Goal: Task Accomplishment & Management: Manage account settings

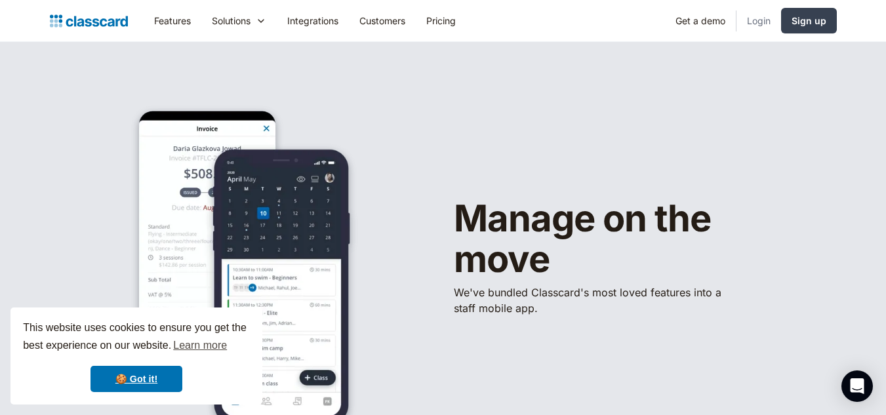
click at [753, 24] on link "Login" at bounding box center [758, 21] width 45 height 30
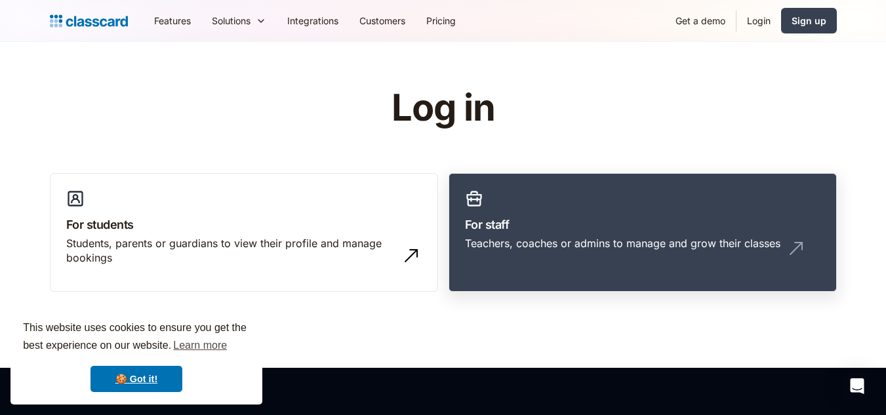
click at [611, 210] on link "For staff Teachers, coaches or admins to manage and grow their classes" at bounding box center [642, 232] width 388 height 119
click at [589, 225] on h3 "For staff" at bounding box center [642, 225] width 355 height 18
click at [603, 227] on h3 "For staff" at bounding box center [642, 225] width 355 height 18
click at [619, 208] on link "For staff Teachers, coaches or admins to manage and grow their classes" at bounding box center [642, 232] width 388 height 119
click at [666, 210] on link "For staff Teachers, coaches or admins to manage and grow their classes" at bounding box center [642, 232] width 388 height 119
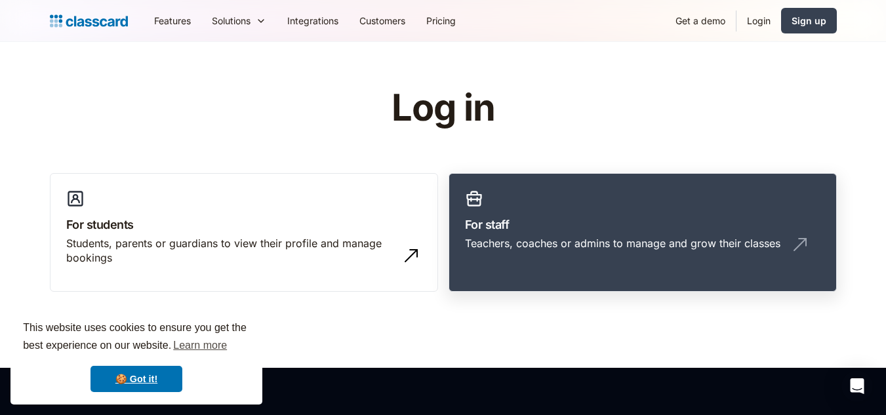
click at [734, 218] on h3 "For staff" at bounding box center [642, 225] width 355 height 18
click at [759, 229] on h3 "For staff" at bounding box center [642, 225] width 355 height 18
click at [769, 247] on div "Teachers, coaches or admins to manage and grow their classes" at bounding box center [622, 243] width 315 height 14
click at [679, 213] on link "For staff Teachers, coaches or admins to manage and grow their classes" at bounding box center [642, 232] width 388 height 119
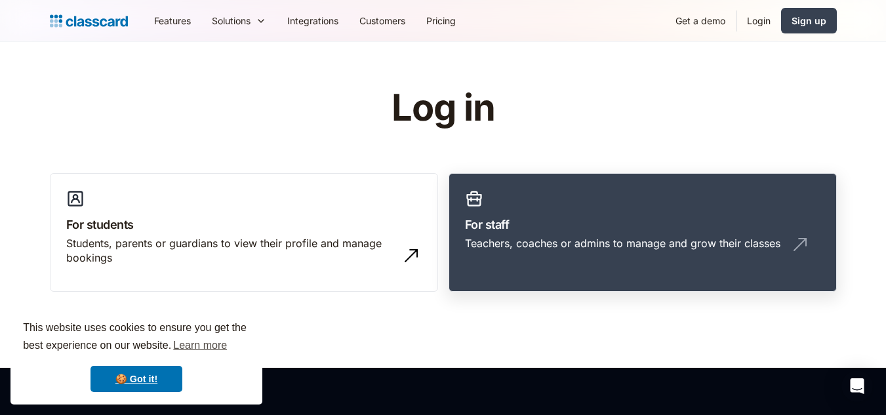
click at [679, 213] on link "For staff Teachers, coaches or admins to manage and grow their classes" at bounding box center [642, 232] width 388 height 119
click at [791, 246] on img at bounding box center [799, 244] width 21 height 21
click at [494, 225] on h3 "For staff" at bounding box center [642, 225] width 355 height 18
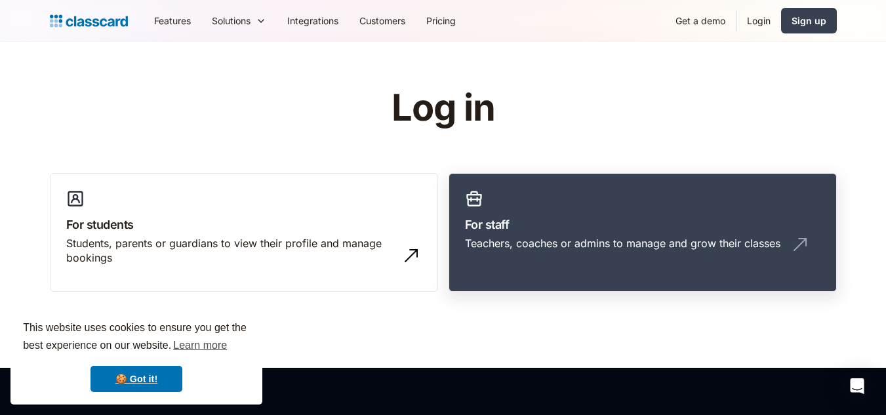
click at [762, 226] on h3 "For staff" at bounding box center [642, 225] width 355 height 18
click at [769, 221] on h3 "For staff" at bounding box center [642, 225] width 355 height 18
